Goal: Task Accomplishment & Management: Use online tool/utility

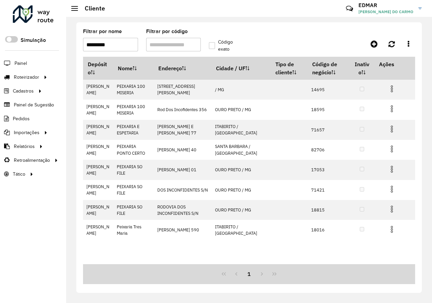
drag, startPoint x: 112, startPoint y: 42, endPoint x: 50, endPoint y: 54, distance: 63.7
click at [54, 54] on div "Roteirizador AmbevTech Simulação Painel Roteirizador Entregas Vendas Cadastros …" at bounding box center [216, 151] width 432 height 303
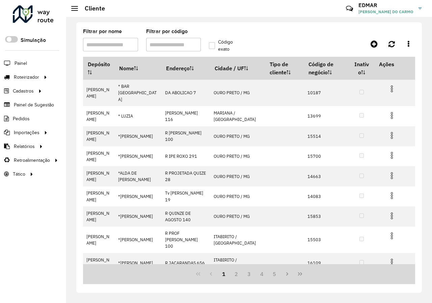
click at [162, 47] on input "Filtrar por código" at bounding box center [173, 45] width 55 height 14
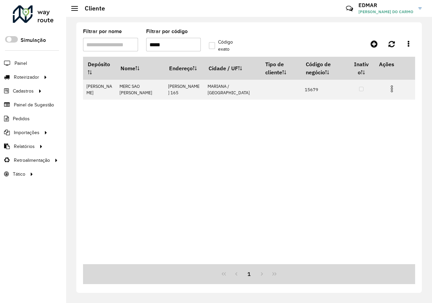
type input "*****"
click at [347, 123] on div "Depósito Nome Endereço Cidade / UF Tipo de cliente Código de negócio Inativo Aç…" at bounding box center [249, 160] width 332 height 207
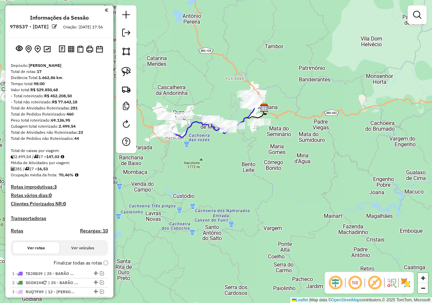
scroll to position [58, 0]
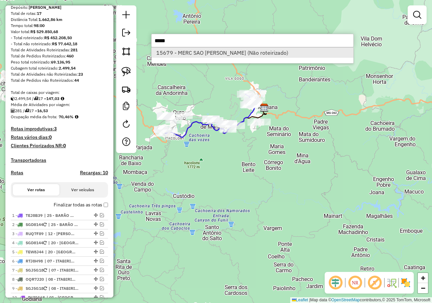
type input "*****"
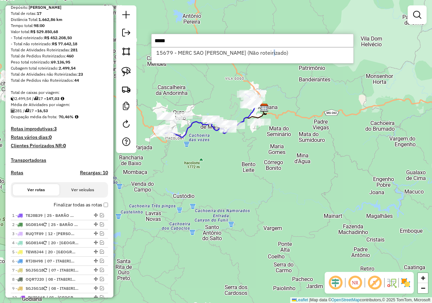
click at [271, 54] on li "15679 - MERC SAO [PERSON_NAME] (Não roteirizado)" at bounding box center [253, 53] width 202 height 10
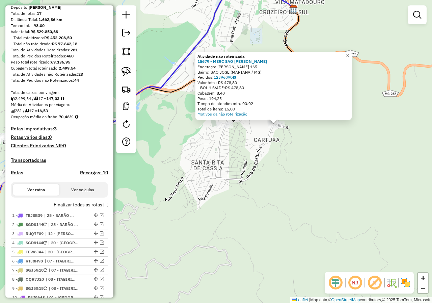
click at [271, 138] on div "Atividade não roteirizada 15679 - MERC SAO [PERSON_NAME]: [PERSON_NAME] 165 Bai…" at bounding box center [216, 151] width 432 height 303
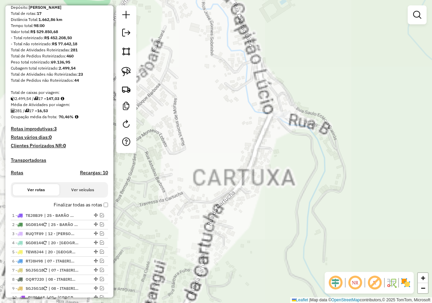
click at [282, 118] on div at bounding box center [281, 114] width 17 height 7
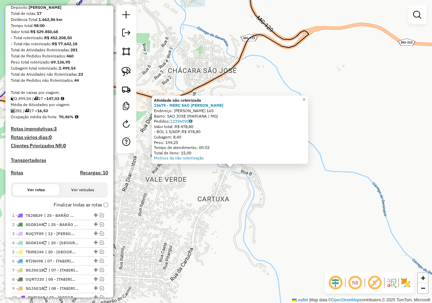
click at [255, 181] on div "Atividade não roteirizada 15679 - MERC SAO [PERSON_NAME]: [PERSON_NAME] 165 Bai…" at bounding box center [216, 151] width 432 height 303
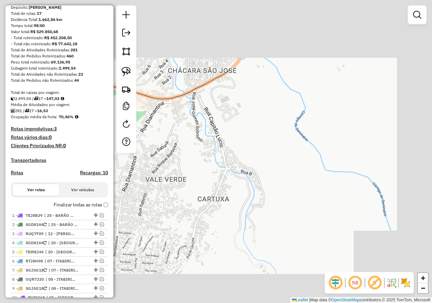
drag, startPoint x: 205, startPoint y: 173, endPoint x: 224, endPoint y: 170, distance: 18.9
click at [224, 170] on div "Janela de atendimento Grade de atendimento Capacidade Transportadoras Veículos …" at bounding box center [216, 151] width 432 height 303
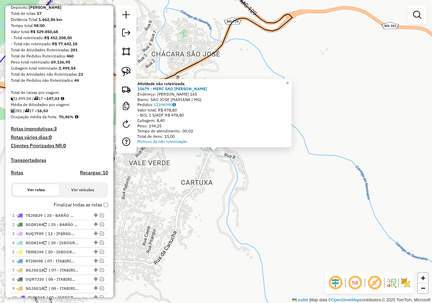
click at [237, 175] on div "Atividade não roteirizada 15679 - MERC SAO [PERSON_NAME]: [PERSON_NAME] 165 Bai…" at bounding box center [216, 151] width 432 height 303
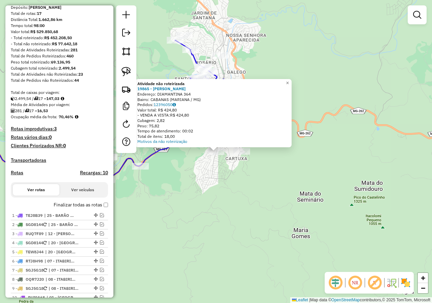
click at [213, 174] on div "Atividade não roteirizada 19865 - [PERSON_NAME] Endereço: DIAMANTINA 364 Bairro…" at bounding box center [216, 151] width 432 height 303
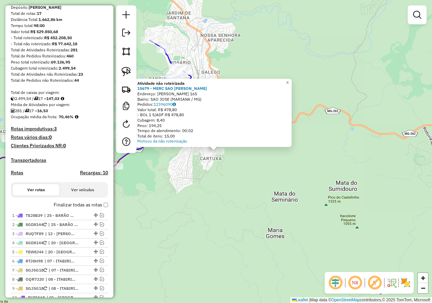
click at [213, 174] on div "Atividade não roteirizada 15679 - MERC SAO [PERSON_NAME]: [PERSON_NAME] 165 Bai…" at bounding box center [216, 151] width 432 height 303
drag, startPoint x: 212, startPoint y: 173, endPoint x: 245, endPoint y: 180, distance: 34.6
click at [245, 180] on div "Atividade não roteirizada 15679 - MERC SAO [PERSON_NAME]: [PERSON_NAME] 165 Bai…" at bounding box center [216, 151] width 432 height 303
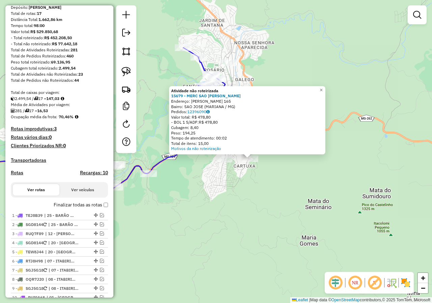
click at [245, 180] on div "Atividade não roteirizada 15679 - MERC SAO [PERSON_NAME]: [PERSON_NAME] 165 Bai…" at bounding box center [216, 151] width 432 height 303
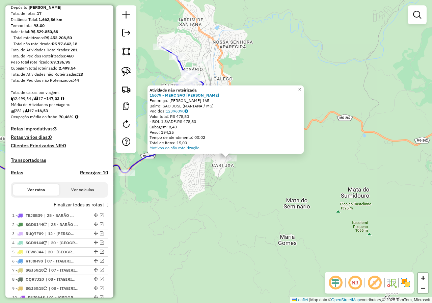
drag, startPoint x: 205, startPoint y: 169, endPoint x: 236, endPoint y: 181, distance: 33.2
click at [230, 180] on div "Atividade não roteirizada 15679 - MERC SAO [PERSON_NAME]: [PERSON_NAME] 165 Bai…" at bounding box center [216, 151] width 432 height 303
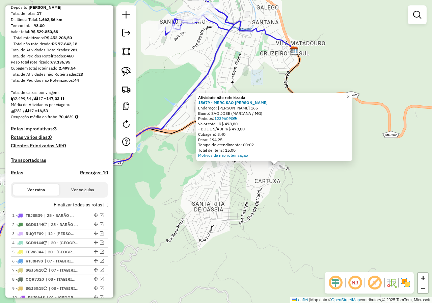
click at [250, 178] on div "Atividade não roteirizada 15679 - MERC SAO [PERSON_NAME]: [PERSON_NAME] 165 Bai…" at bounding box center [216, 151] width 432 height 303
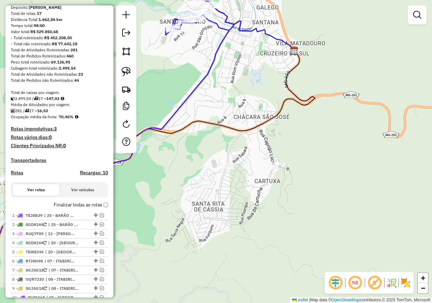
click at [266, 166] on div "Atividade não roteirizada 15679 - MERC SAO [PERSON_NAME]: [PERSON_NAME] 165 Bai…" at bounding box center [216, 151] width 432 height 303
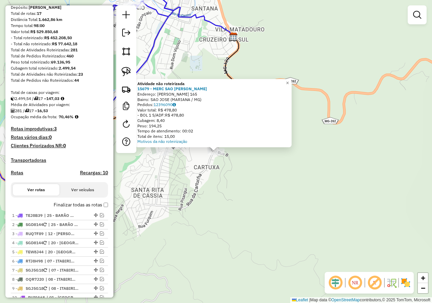
click at [215, 177] on div "Atividade não roteirizada 15679 - MERC SAO [PERSON_NAME]: [PERSON_NAME] 165 Bai…" at bounding box center [216, 151] width 432 height 303
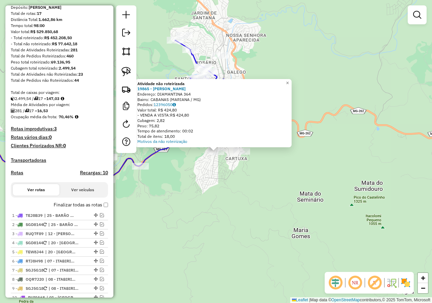
click at [209, 177] on div "Atividade não roteirizada 19865 - [PERSON_NAME] Endereço: DIAMANTINA 364 Bairro…" at bounding box center [216, 151] width 432 height 303
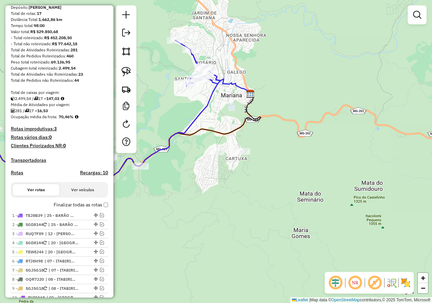
click at [270, 179] on div "Atividade não roteirizada 19865 - [PERSON_NAME] Endereço: DIAMANTINA 364 Bairro…" at bounding box center [216, 151] width 432 height 303
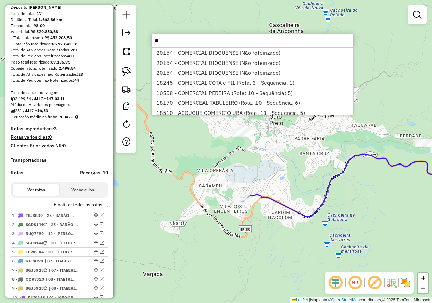
type input "*"
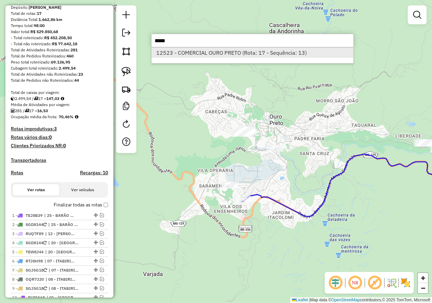
type input "*****"
click at [234, 55] on li "12523 - COMERCIAL OURO PRETO (Rota: 17 - Sequência: 13)" at bounding box center [253, 53] width 202 height 10
select select "**********"
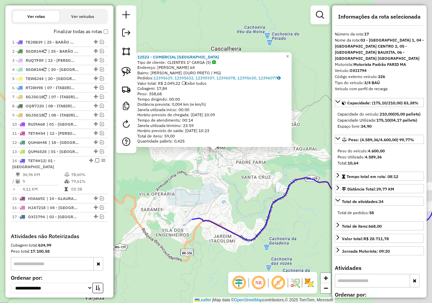
scroll to position [294, 0]
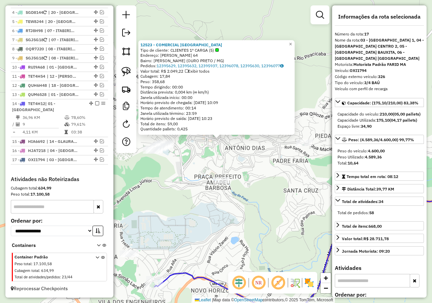
click at [210, 155] on div "12523 - COMERCIAL OURO PRETO Tipo de cliente: CLIENTES 1º CARGA (5) Endereço: […" at bounding box center [216, 151] width 432 height 303
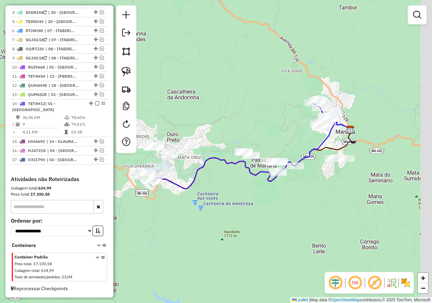
drag, startPoint x: 268, startPoint y: 187, endPoint x: 231, endPoint y: 180, distance: 38.2
click at [231, 180] on div "Janela de atendimento Grade de atendimento Capacidade Transportadoras Veículos …" at bounding box center [216, 151] width 432 height 303
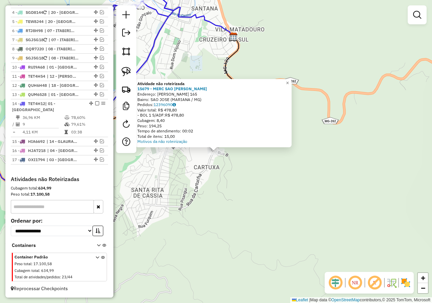
click at [208, 177] on div "Atividade não roteirizada 15679 - MERC SAO [PERSON_NAME]: [PERSON_NAME] 165 Bai…" at bounding box center [216, 151] width 432 height 303
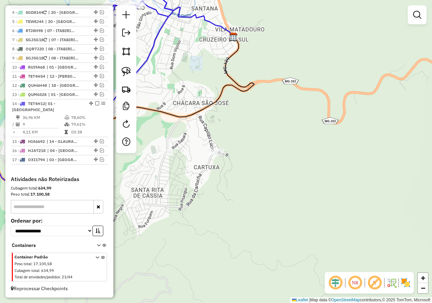
click at [272, 166] on div "Janela de atendimento Grade de atendimento Capacidade Transportadoras Veículos …" at bounding box center [216, 151] width 432 height 303
